Goal: Subscribe to service/newsletter

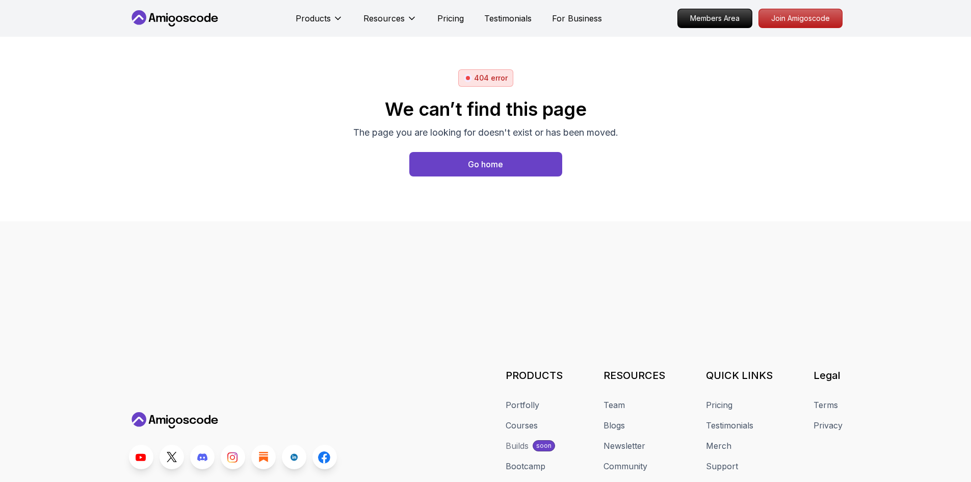
click at [318, 9] on div "Products" at bounding box center [319, 18] width 47 height 20
click at [318, 11] on div "Products" at bounding box center [319, 18] width 47 height 20
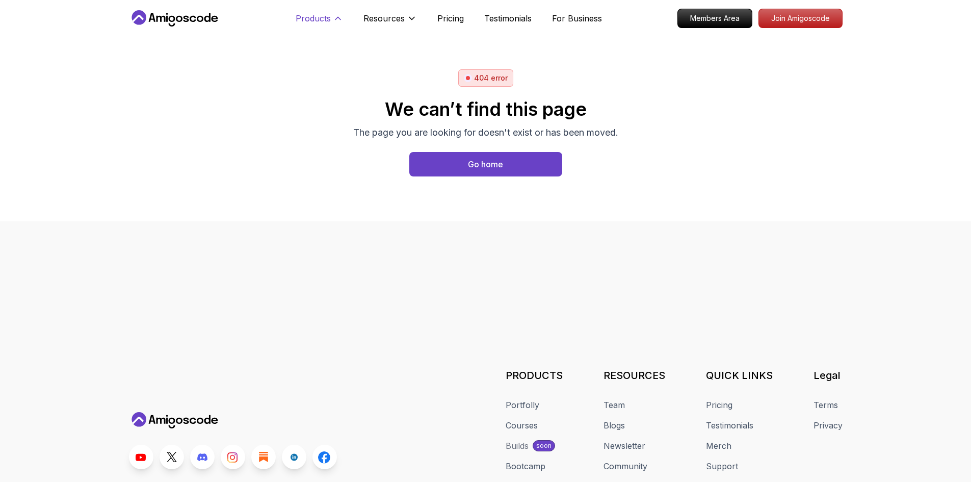
click at [322, 18] on p "Products" at bounding box center [313, 18] width 35 height 12
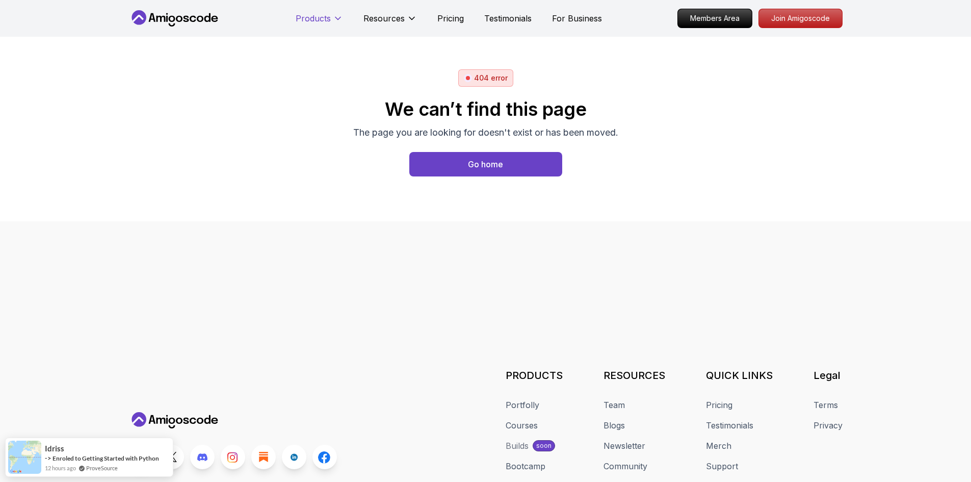
click at [322, 18] on p "Products" at bounding box center [313, 18] width 35 height 12
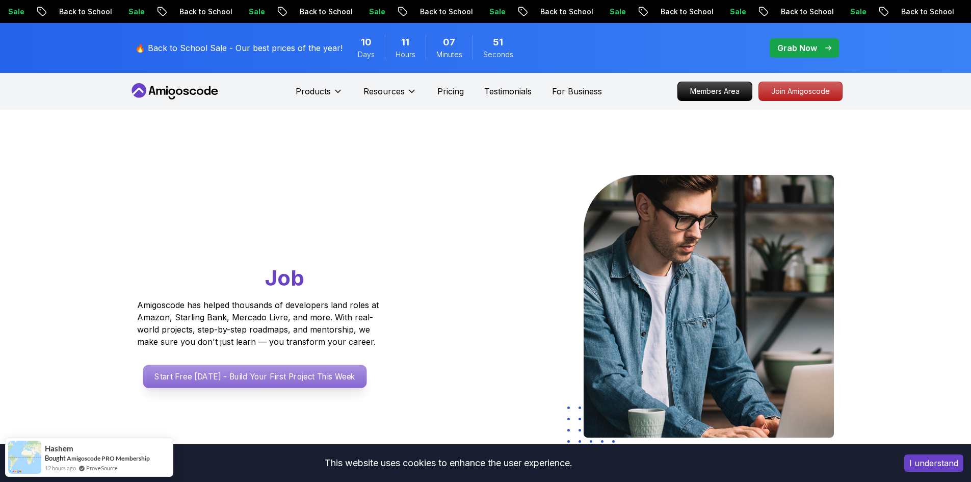
click at [323, 383] on p "Start Free [DATE] - Build Your First Project This Week" at bounding box center [255, 375] width 224 height 23
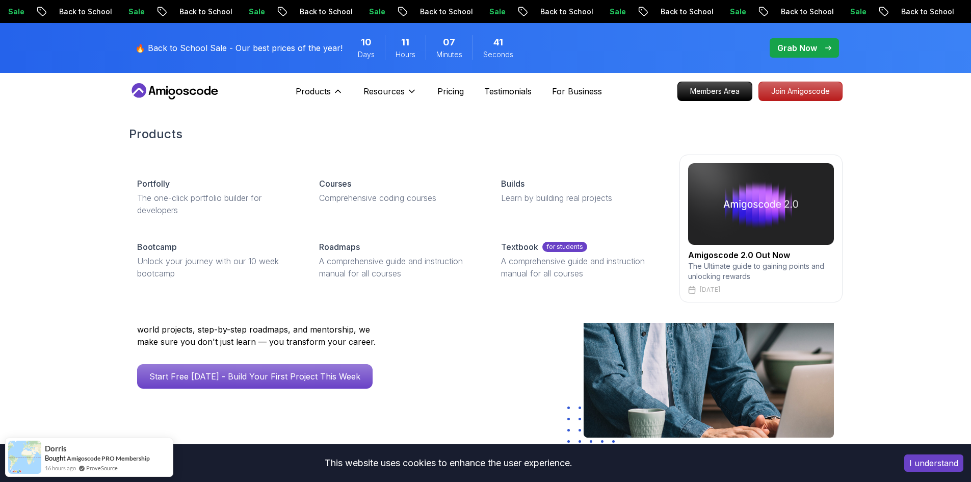
click at [327, 83] on div "Products Products Portfolly The one-click portfolio builder for developers Cour…" at bounding box center [319, 91] width 47 height 20
click at [352, 186] on div "Courses" at bounding box center [398, 183] width 158 height 12
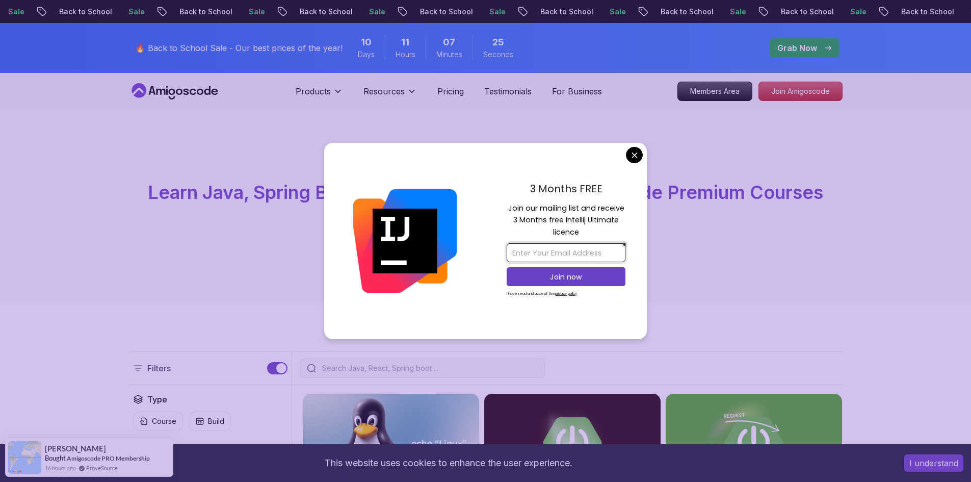
click at [604, 251] on input "email" at bounding box center [566, 252] width 119 height 19
type input "[EMAIL_ADDRESS][DOMAIN_NAME]"
click at [613, 279] on p "Join now" at bounding box center [566, 277] width 96 height 10
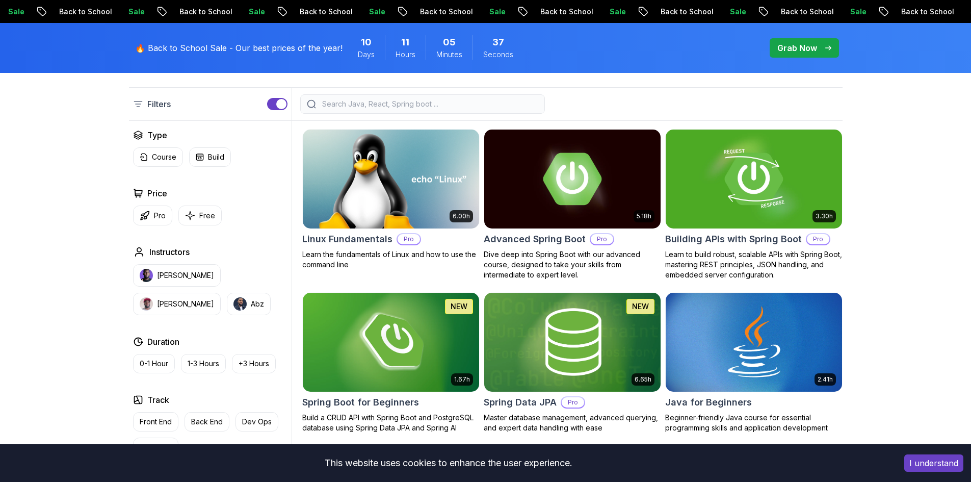
scroll to position [265, 0]
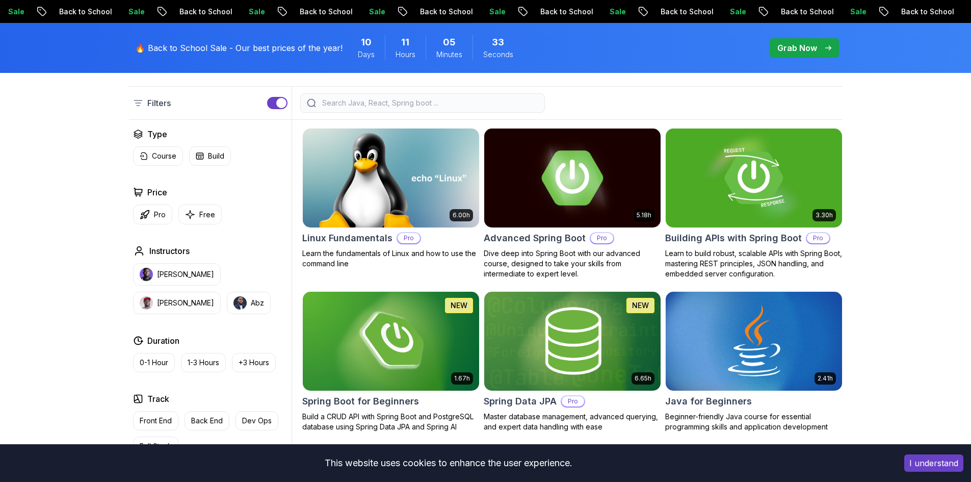
click at [585, 212] on img at bounding box center [572, 177] width 185 height 103
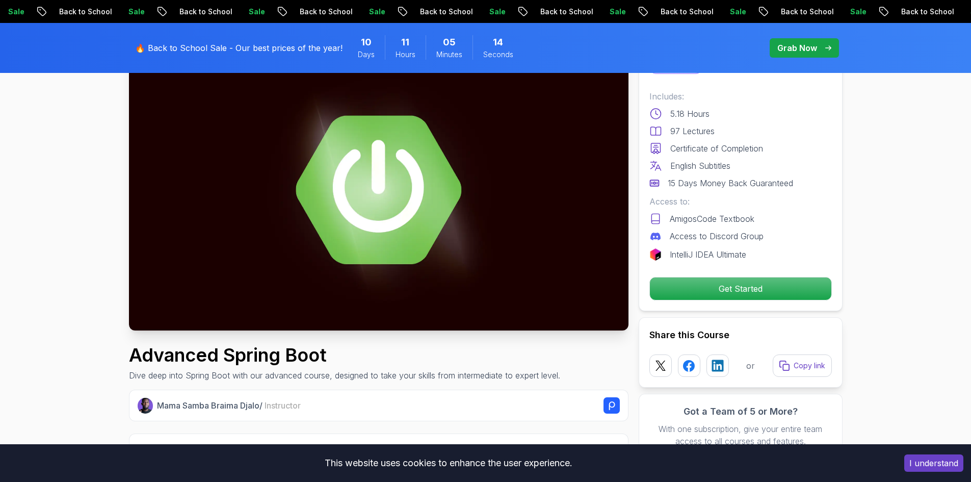
scroll to position [86, 0]
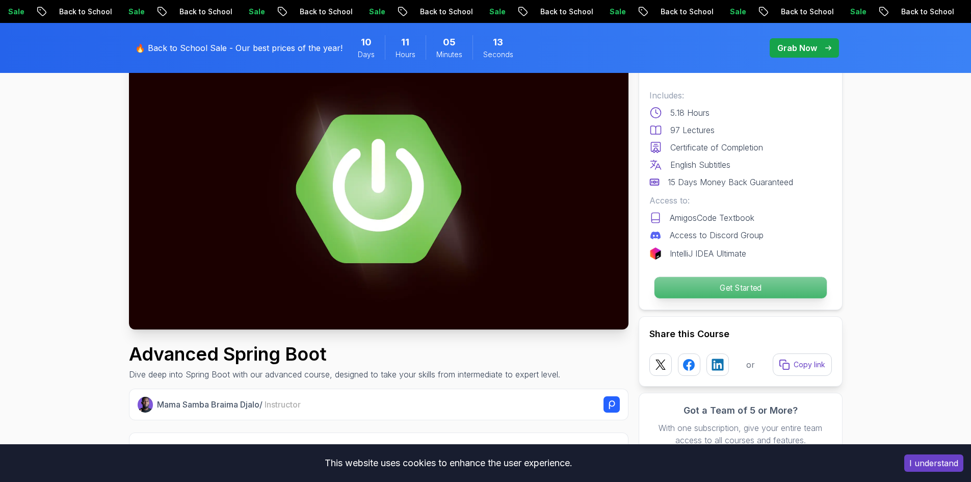
click at [716, 277] on p "Get Started" at bounding box center [740, 287] width 172 height 21
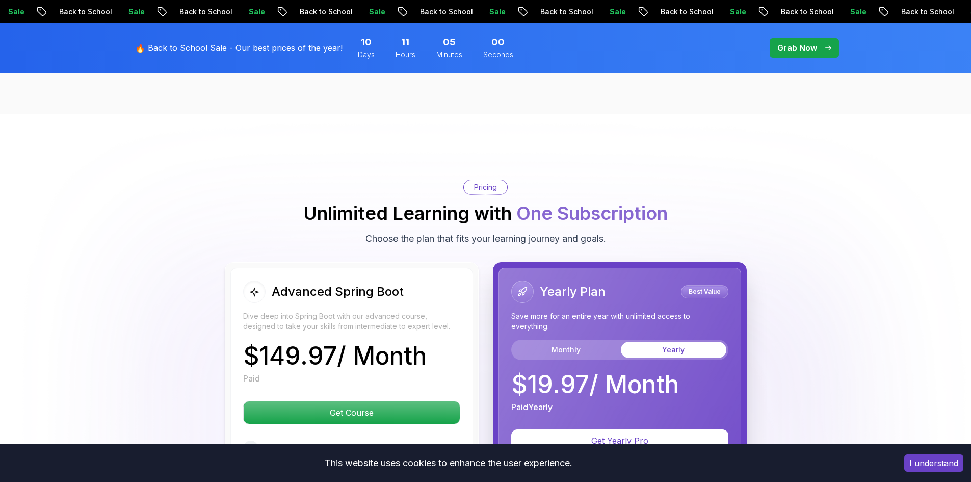
scroll to position [2136, 0]
